Goal: Find specific page/section: Find specific page/section

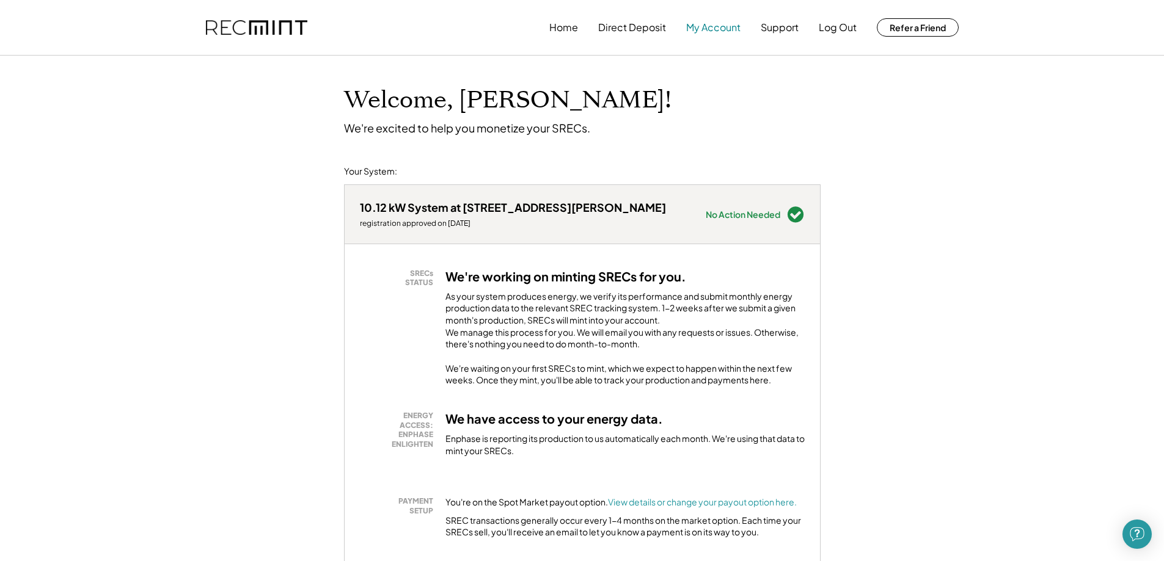
click at [730, 25] on button "My Account" at bounding box center [713, 27] width 54 height 24
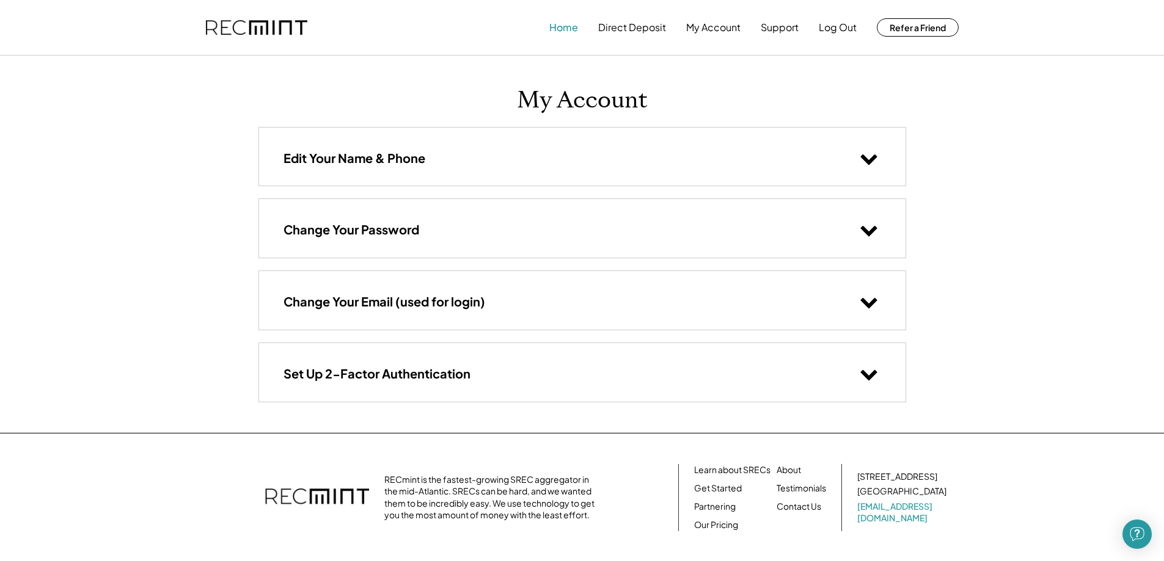
click at [566, 31] on button "Home" at bounding box center [563, 27] width 29 height 24
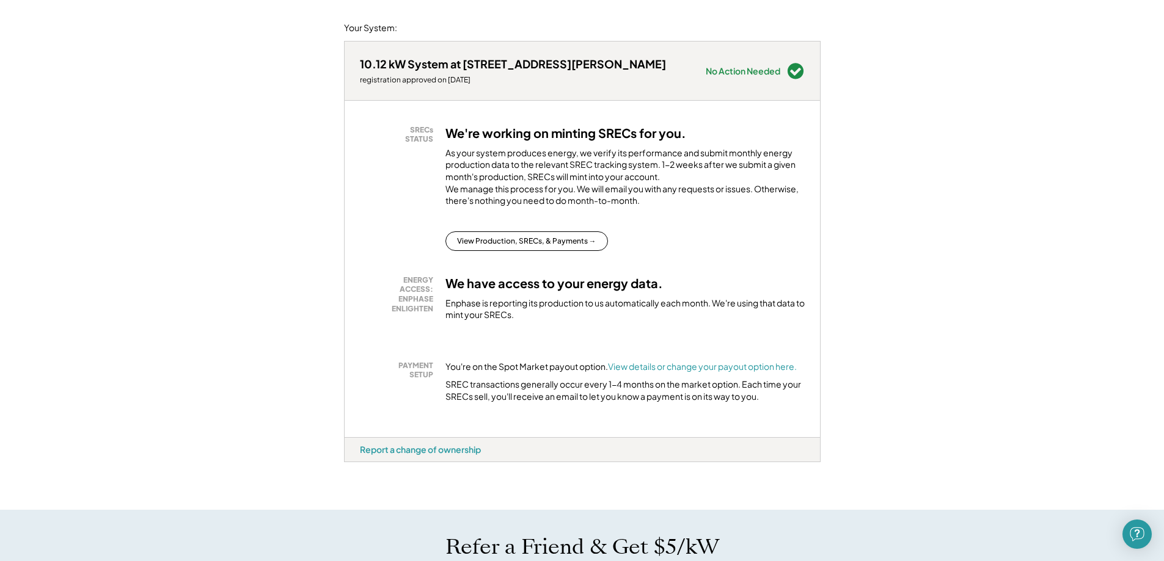
scroll to position [130, 0]
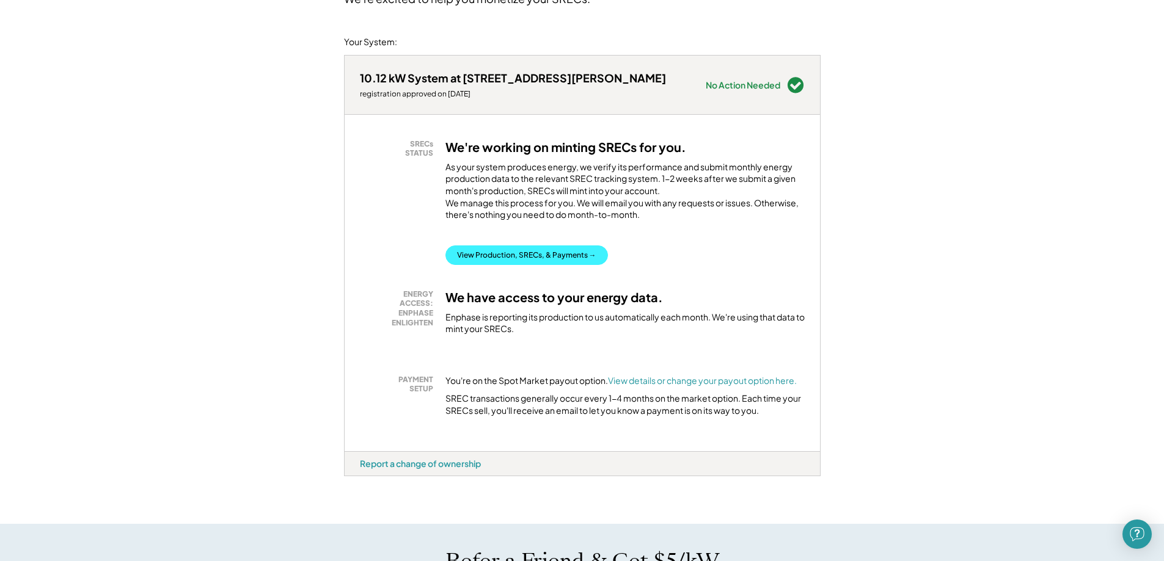
click at [484, 265] on button "View Production, SRECs, & Payments →" at bounding box center [526, 256] width 163 height 20
